Goal: Find specific page/section: Find specific page/section

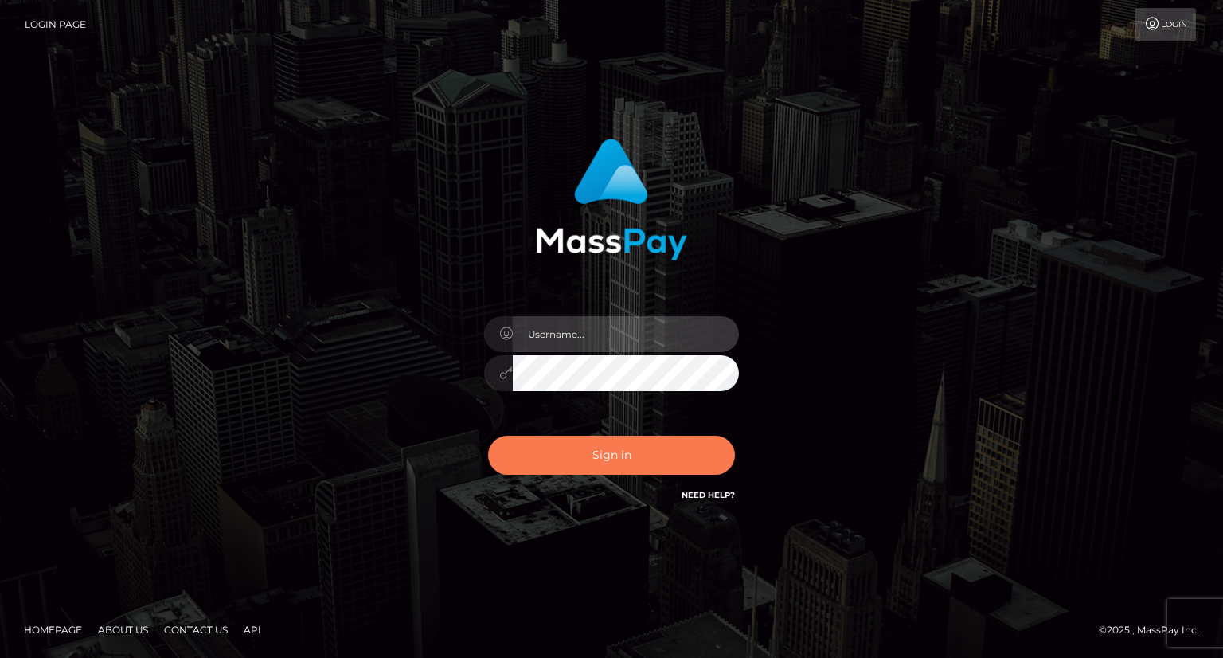
type input "carolina"
click at [614, 460] on button "Sign in" at bounding box center [611, 454] width 247 height 39
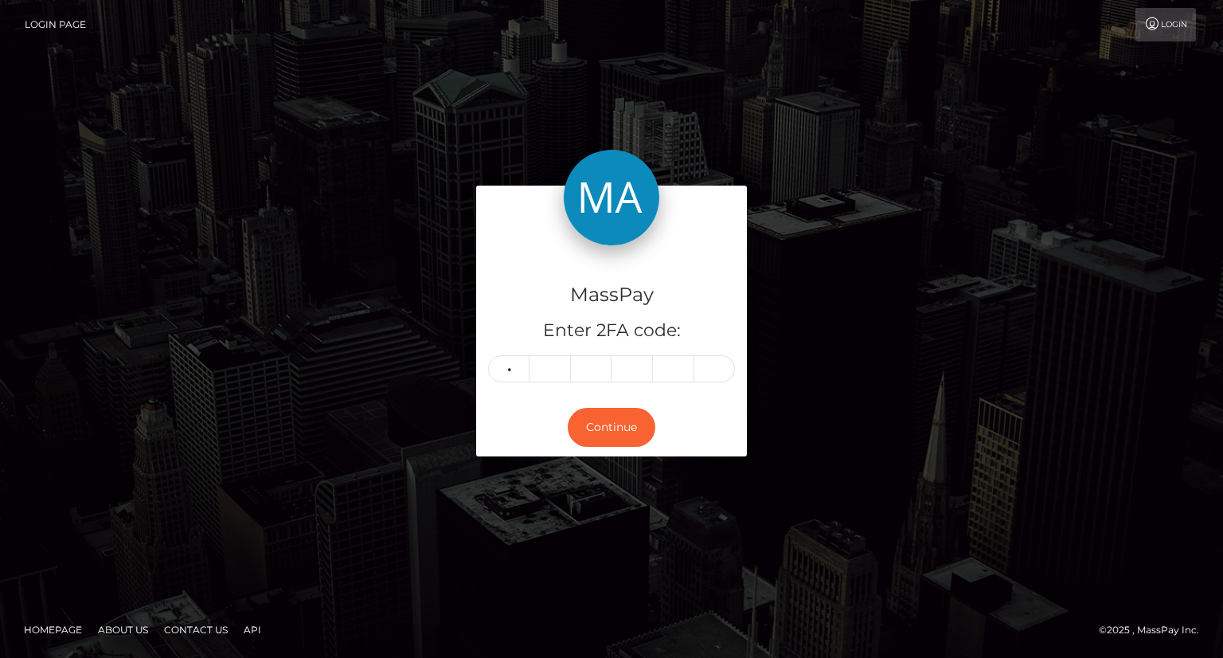
type input "5"
type input "7"
type input "3"
type input "5"
type input "7"
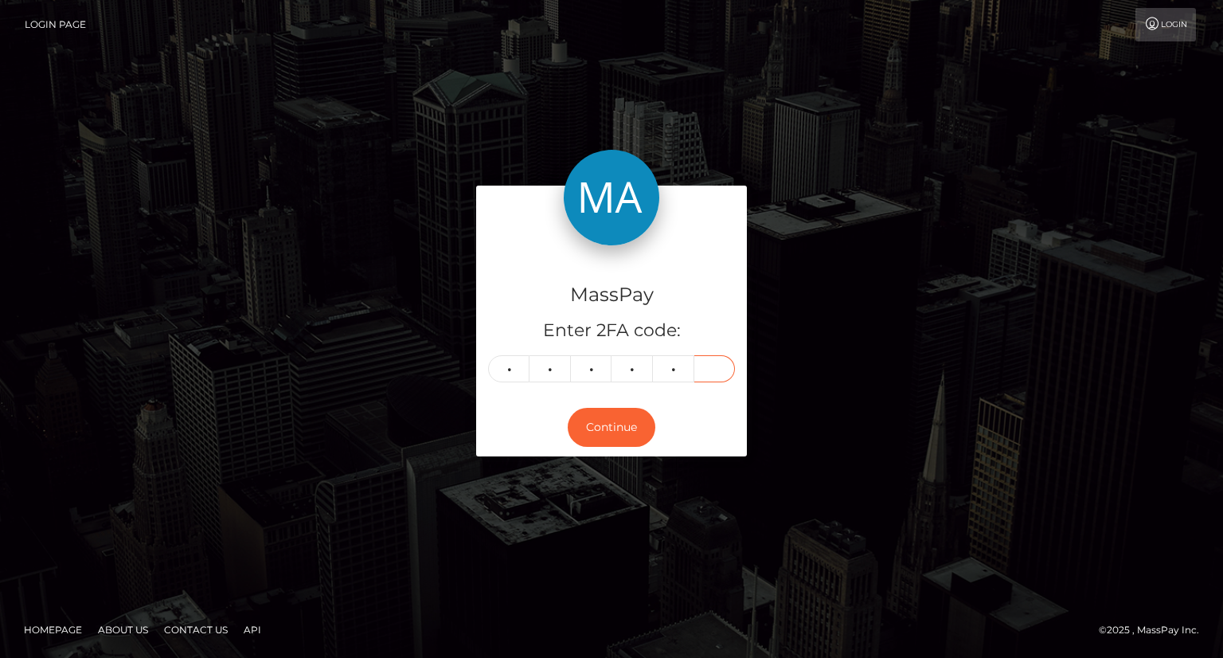
type input "8"
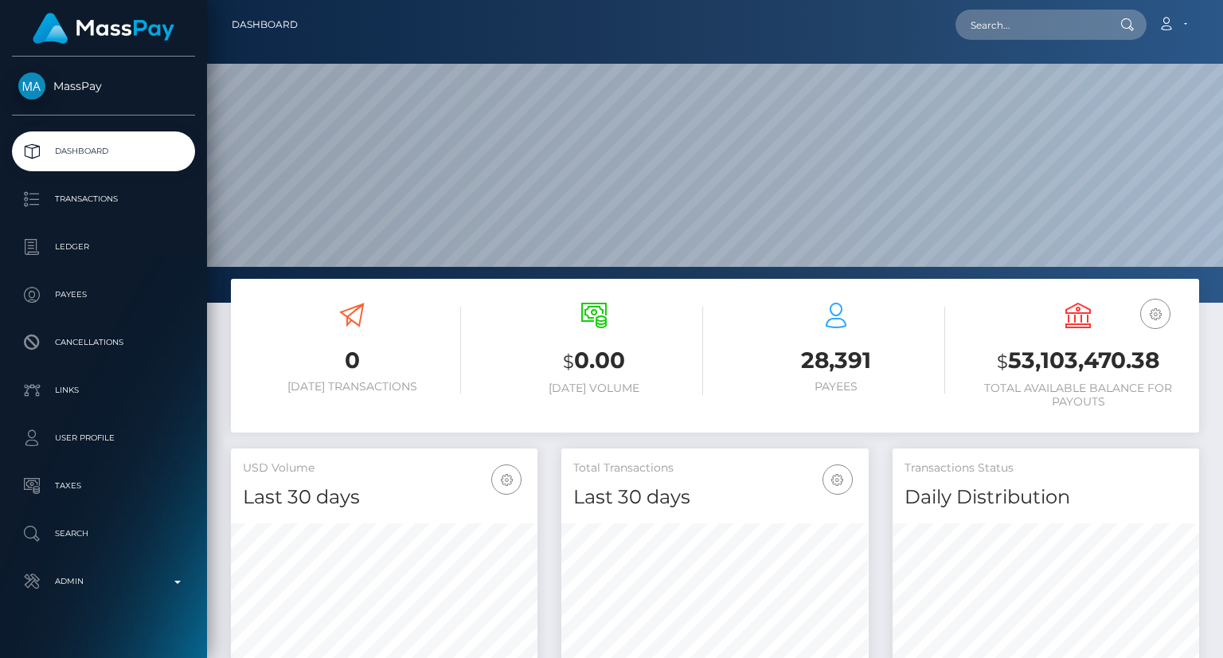
scroll to position [282, 306]
click at [1054, 18] on input "text" at bounding box center [1030, 25] width 150 height 30
paste input "[EMAIL_ADDRESS][PERSON_NAME][DOMAIN_NAME]"
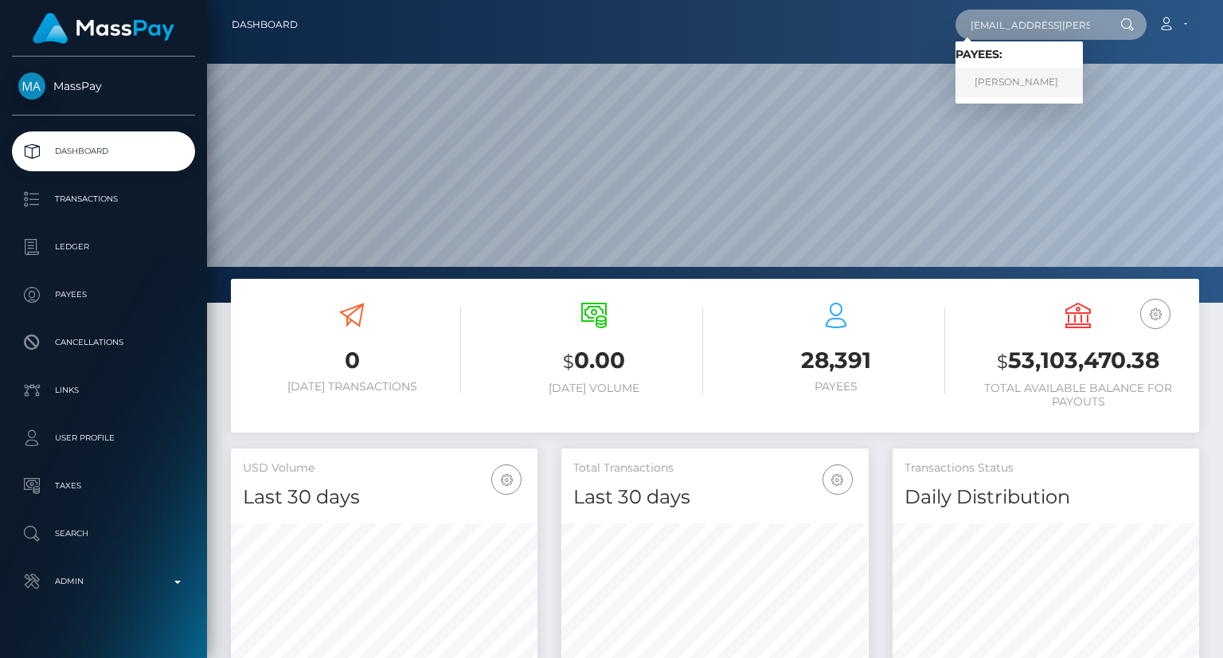
type input "natascha.geis@web.de"
click at [978, 81] on link "NATALIA MONTER" at bounding box center [1018, 82] width 127 height 29
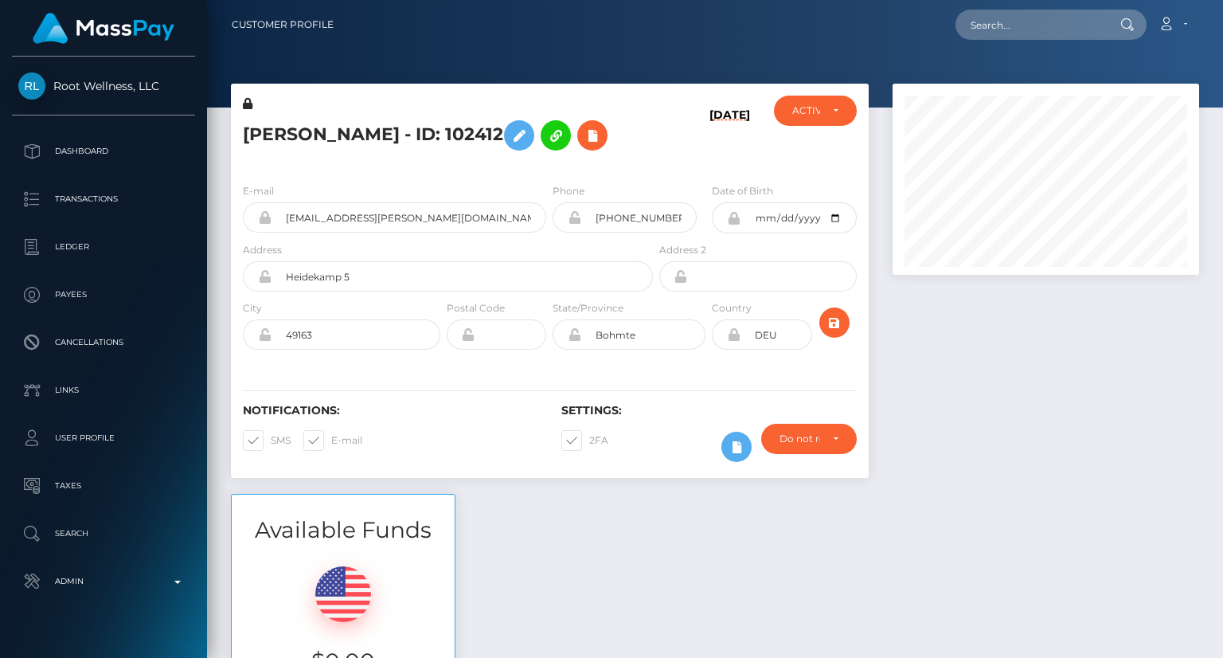
scroll to position [191, 306]
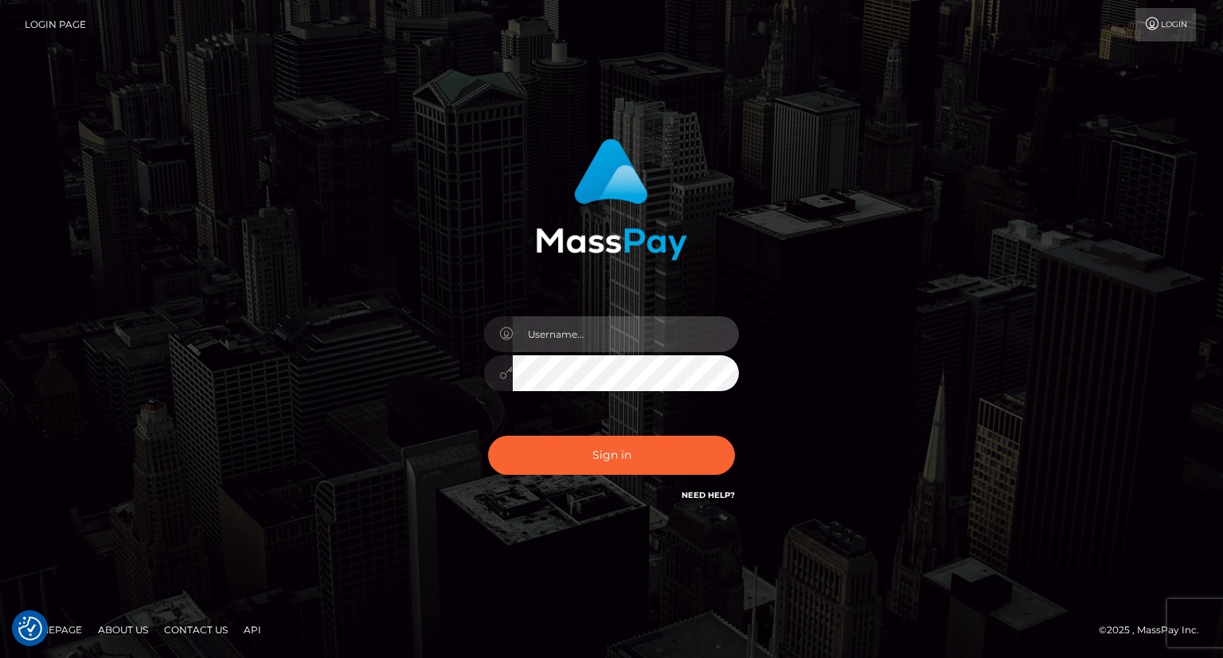
type input "carolina"
